Goal: Information Seeking & Learning: Learn about a topic

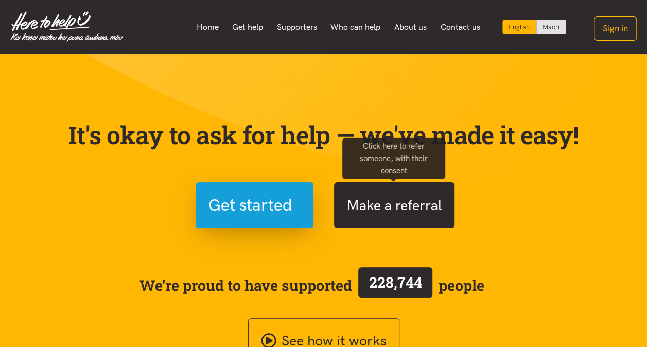
click at [373, 193] on button "Make a referral" at bounding box center [394, 205] width 121 height 46
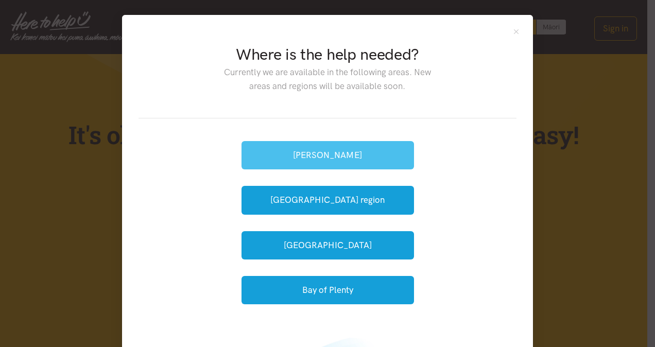
click at [361, 153] on button "[PERSON_NAME]" at bounding box center [328, 155] width 173 height 28
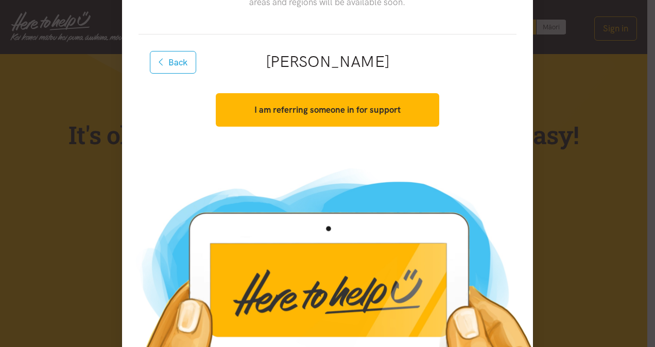
scroll to position [140, 0]
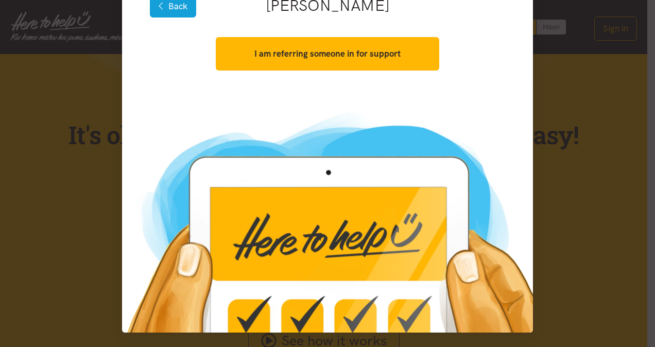
click at [153, 11] on button "Back" at bounding box center [173, 6] width 46 height 23
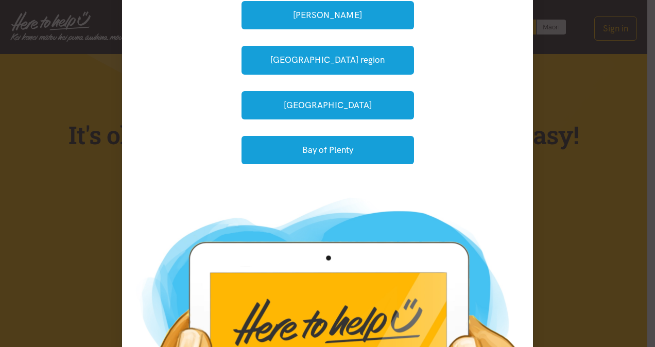
click at [79, 156] on div "Where is the help needed? Currently we are available in the following areas. Ne…" at bounding box center [327, 173] width 655 height 347
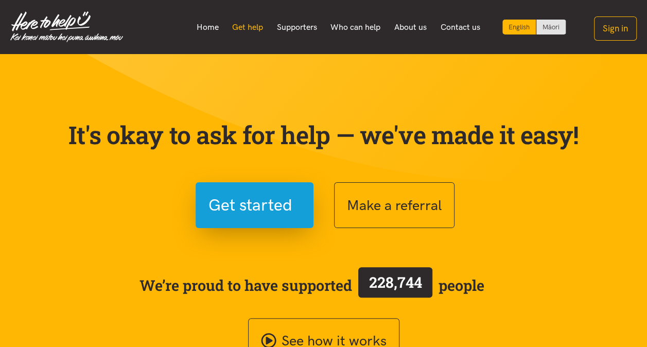
click at [246, 30] on link "Get help" at bounding box center [248, 27] width 45 height 22
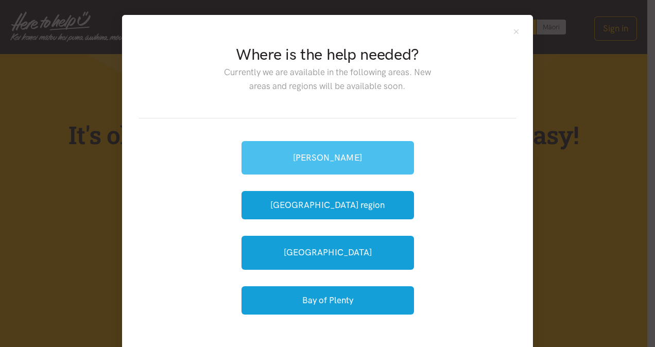
click at [324, 150] on link "[PERSON_NAME]" at bounding box center [328, 157] width 173 height 33
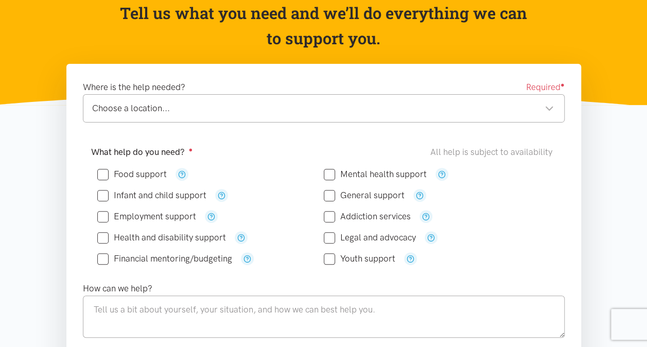
scroll to position [113, 0]
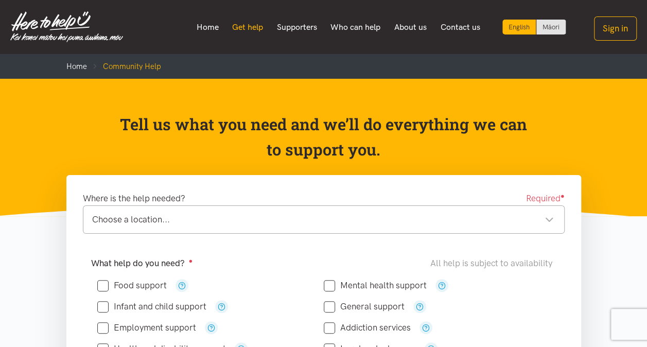
click at [250, 31] on link "Get help" at bounding box center [248, 27] width 45 height 22
